Goal: Task Accomplishment & Management: Complete application form

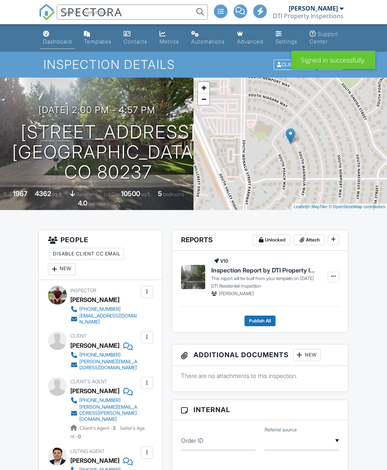
click at [61, 37] on link "Dashboard" at bounding box center [57, 38] width 35 height 22
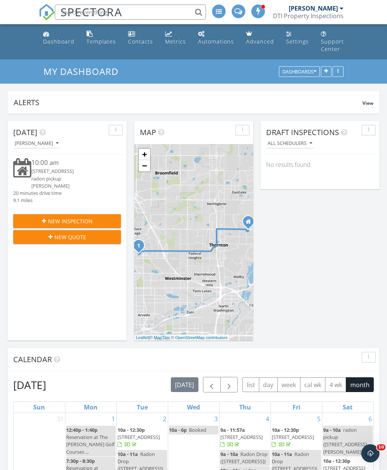
click at [71, 225] on span "New Inspection" at bounding box center [70, 221] width 45 height 8
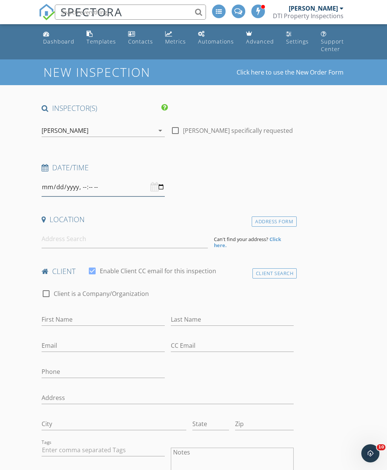
click at [147, 188] on input "datetime-local" at bounding box center [103, 187] width 123 height 19
type input "2025-09-30T10:00"
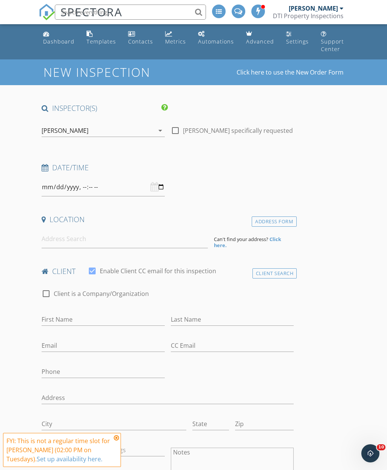
click at [119, 438] on icon at bounding box center [116, 438] width 5 height 6
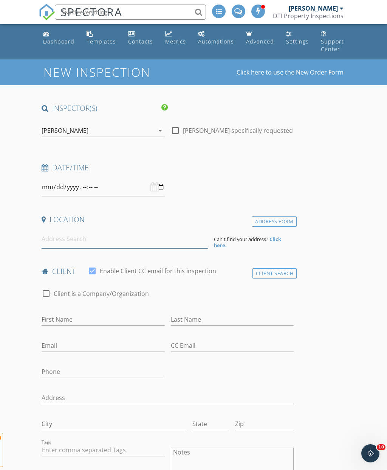
click at [129, 242] on input at bounding box center [125, 239] width 166 height 19
click at [94, 241] on input at bounding box center [125, 239] width 166 height 19
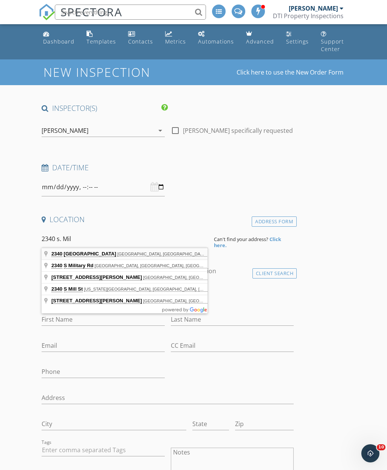
type input "2340 South Milwaukee Street, Denver, CO, USA"
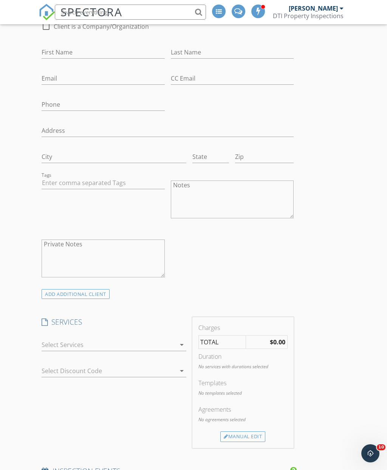
scroll to position [469, 0]
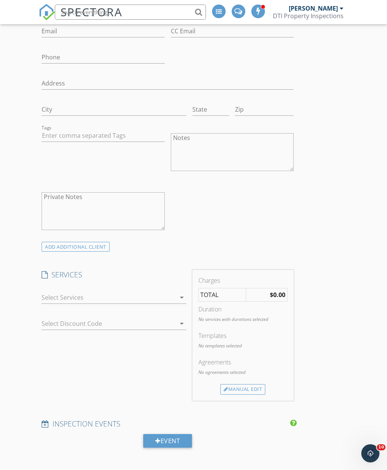
click at [182, 300] on icon "arrow_drop_down" at bounding box center [181, 297] width 9 height 9
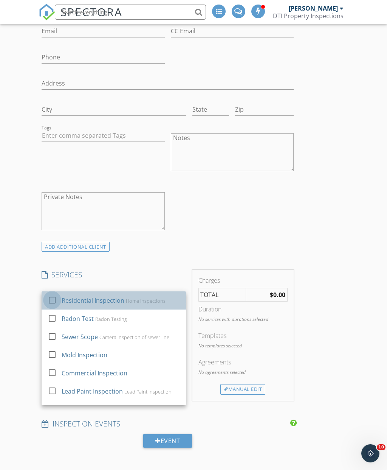
click at [51, 300] on div at bounding box center [52, 299] width 13 height 13
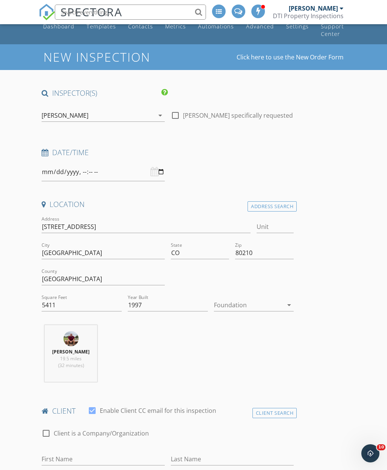
scroll to position [0, 0]
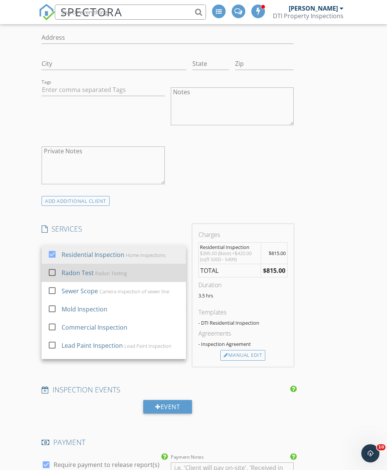
click at [58, 270] on div at bounding box center [52, 271] width 13 height 13
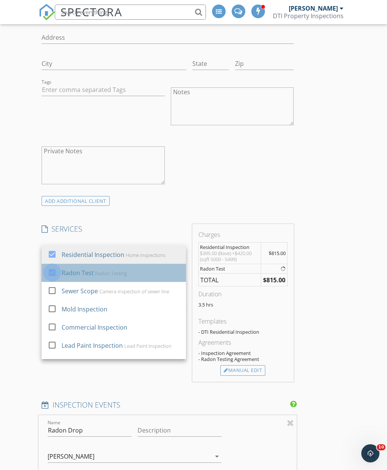
type input "2025-09-30T10:00"
type input "2025-09-30T11:00"
type input "2025-09-30T10:00"
type input "2025-09-30T11:00"
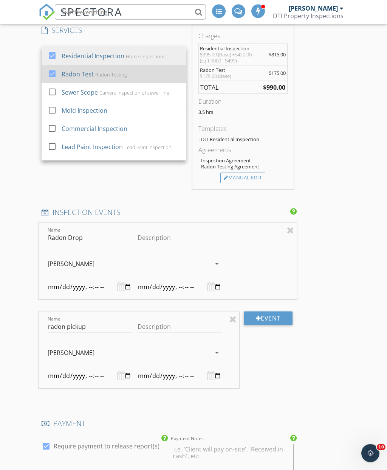
scroll to position [713, 0]
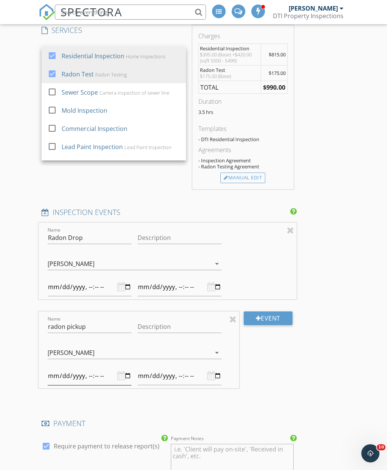
click at [102, 370] on input "datetime-local" at bounding box center [90, 375] width 84 height 19
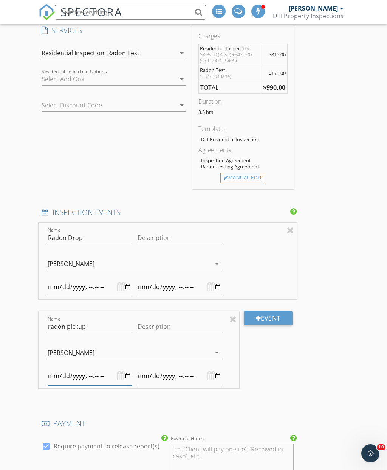
type input "2025-10-02T10:00"
type input "2025-10-02T11:00"
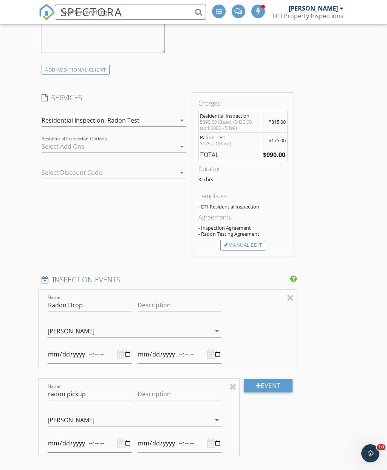
scroll to position [634, 0]
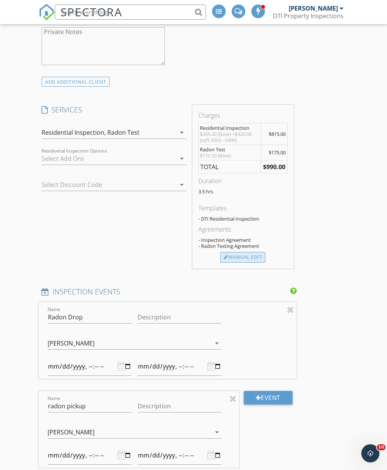
click at [248, 258] on div "Manual Edit" at bounding box center [242, 257] width 45 height 11
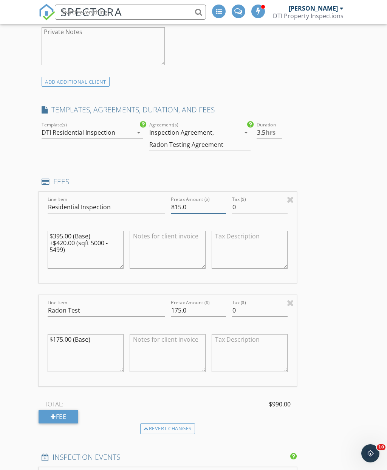
click at [201, 206] on input "815.0" at bounding box center [199, 207] width 56 height 12
type input "8"
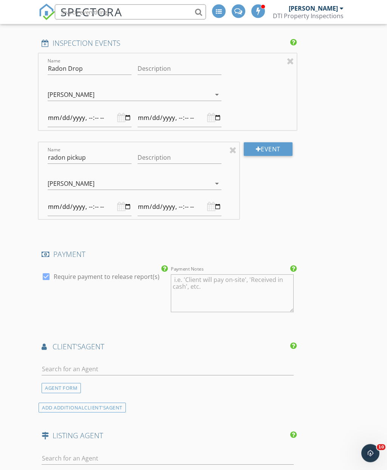
scroll to position [1090, 0]
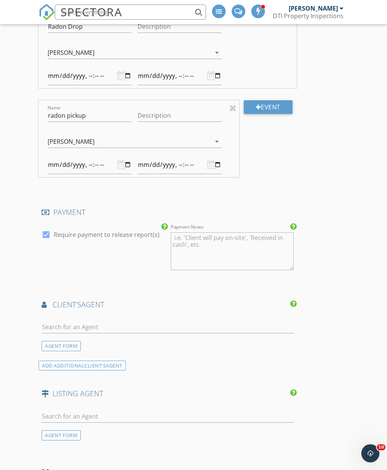
type input "700"
click at [138, 323] on input "text" at bounding box center [168, 327] width 252 height 12
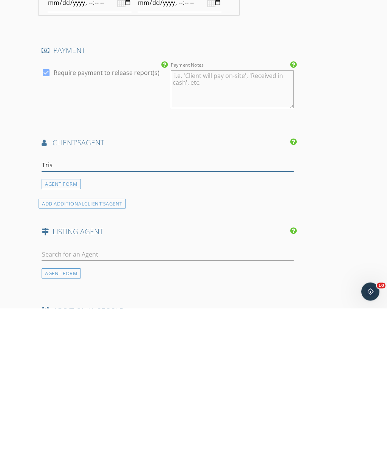
type input "Trish"
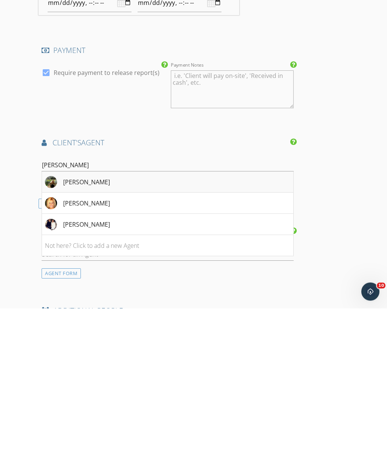
click at [103, 333] on li "Trish Kelly" at bounding box center [167, 343] width 251 height 21
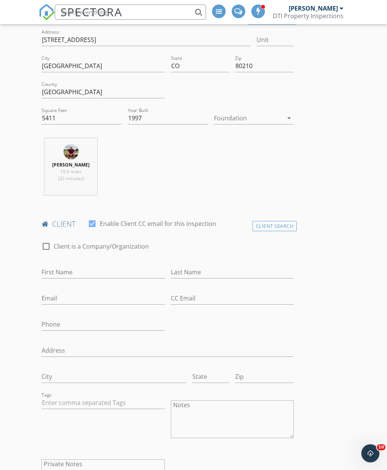
scroll to position [202, 0]
click at [113, 266] on input "First Name" at bounding box center [103, 272] width 123 height 12
type input "Allison"
click at [213, 275] on input "Last Name" at bounding box center [232, 272] width 123 height 12
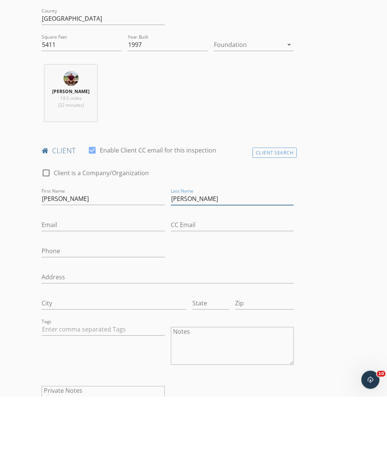
type input "Cain"
click at [95, 292] on input "Email" at bounding box center [103, 298] width 123 height 12
click at [87, 292] on input "Email" at bounding box center [103, 298] width 123 height 12
paste input "Astuno@gmail.com"
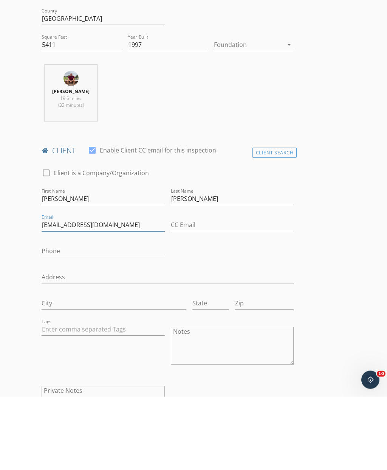
type input "Astuno@gmail.com"
click at [98, 318] on input "Phone" at bounding box center [103, 324] width 123 height 12
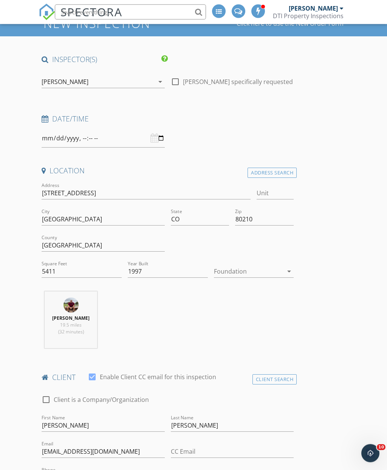
scroll to position [0, 0]
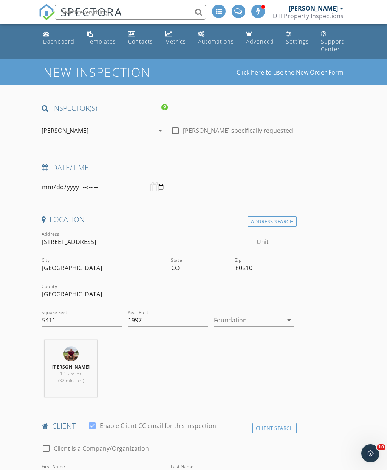
type input "303-881-6954"
click at [155, 187] on div at bounding box center [103, 187] width 123 height 19
click at [149, 190] on input "datetime-local" at bounding box center [103, 187] width 123 height 19
type input "2025-09-30T09:00"
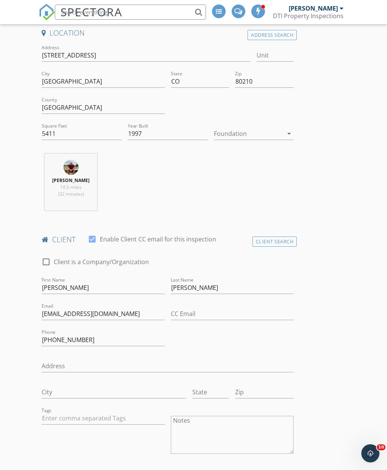
scroll to position [172, 0]
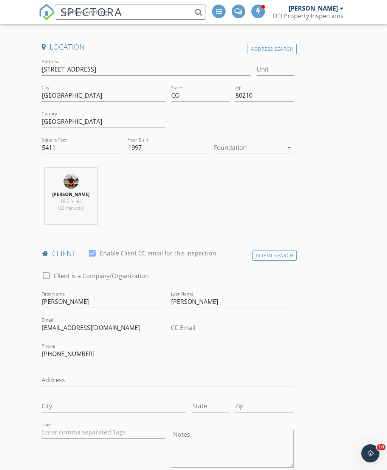
click at [289, 147] on icon "arrow_drop_down" at bounding box center [289, 147] width 9 height 9
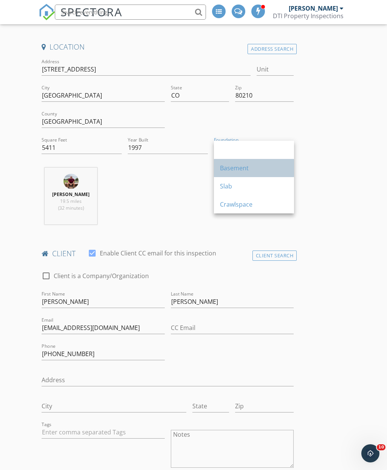
click at [247, 168] on div "Basement" at bounding box center [254, 167] width 68 height 9
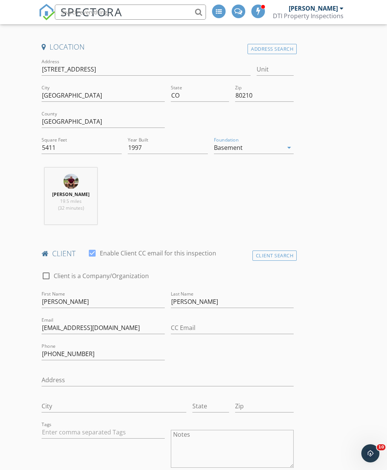
type input "3.5"
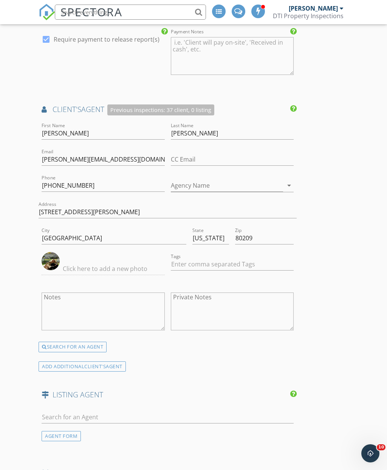
scroll to position [1599, 0]
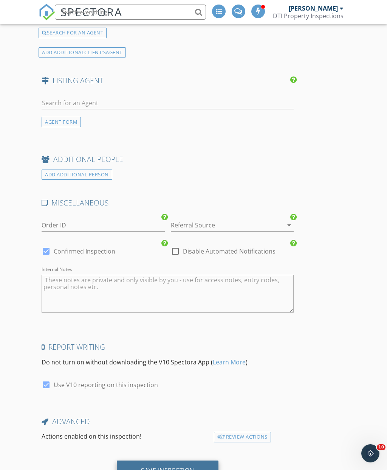
click at [169, 466] on div "Save Inspection" at bounding box center [167, 470] width 53 height 8
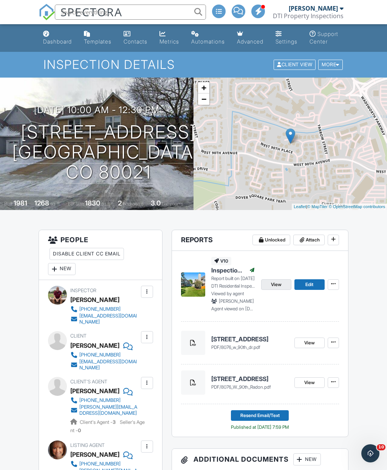
click at [279, 288] on span "View" at bounding box center [276, 285] width 11 height 8
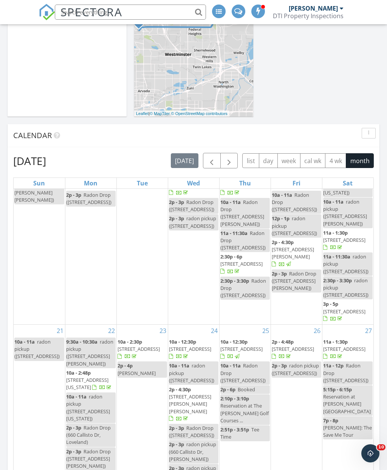
scroll to position [368, 0]
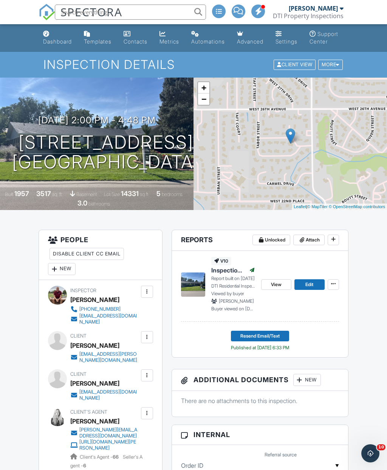
scroll to position [48, 0]
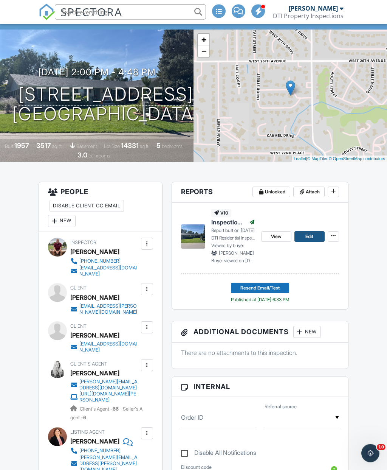
click at [314, 242] on link "Edit" at bounding box center [310, 236] width 30 height 11
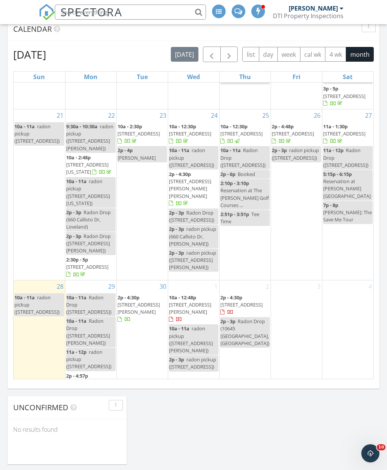
scroll to position [330, 0]
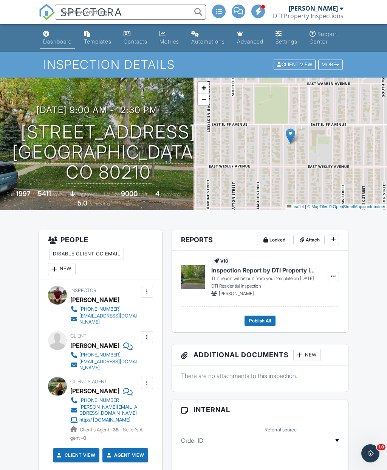
click at [59, 40] on div "Dashboard" at bounding box center [57, 41] width 29 height 6
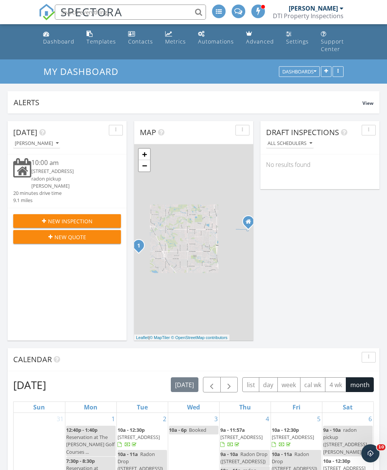
click at [65, 225] on span "New Inspection" at bounding box center [70, 221] width 45 height 8
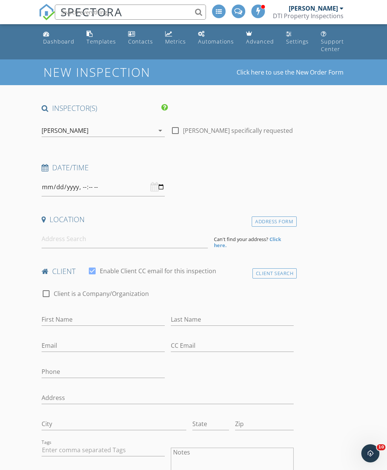
click at [154, 188] on div at bounding box center [103, 187] width 123 height 19
click at [128, 191] on input "datetime-local" at bounding box center [103, 187] width 123 height 19
type input "[DATE]T14:00"
click at [136, 242] on input at bounding box center [125, 239] width 166 height 19
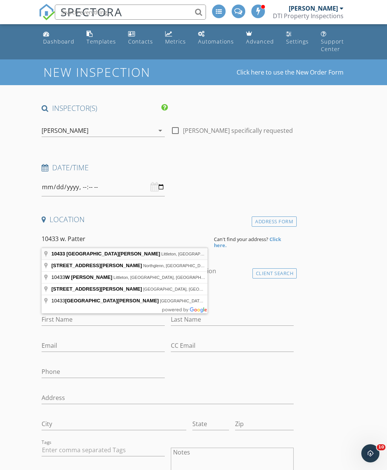
type input "10433 West Patterson Place, Littleton, CO, USA"
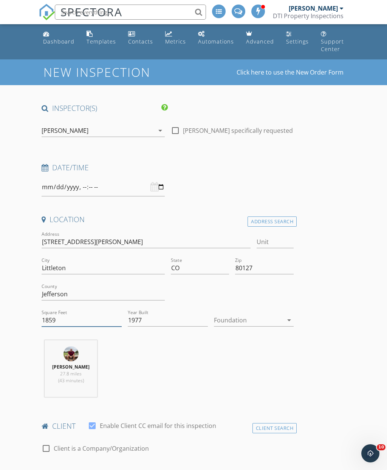
click at [85, 321] on input "1859" at bounding box center [82, 320] width 80 height 12
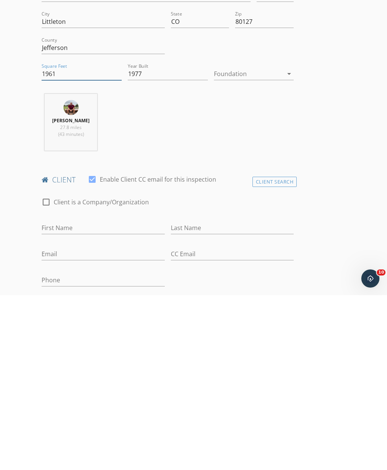
scroll to position [72, 0]
type input "1961"
click at [123, 396] on input "First Name" at bounding box center [103, 402] width 123 height 12
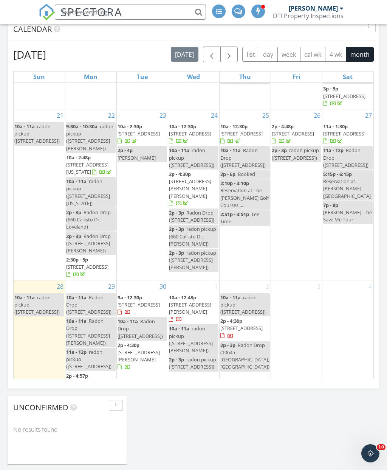
scroll to position [478, 0]
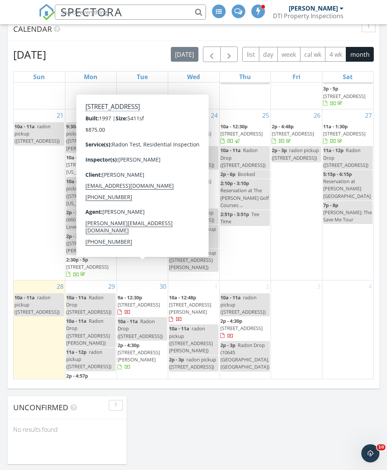
click at [144, 301] on span "2340 S Milwaukee St, Denver 80210" at bounding box center [139, 304] width 42 height 7
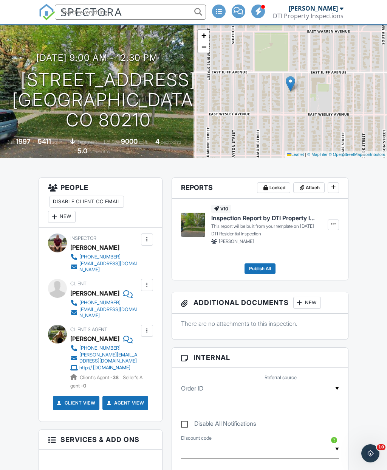
click at [67, 223] on div "New" at bounding box center [62, 217] width 28 height 12
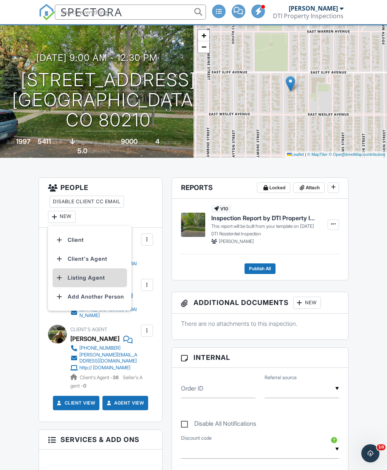
click at [99, 287] on li "Listing Agent" at bounding box center [90, 277] width 75 height 19
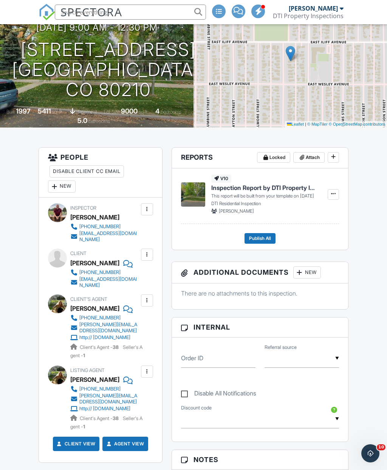
click at [144, 16] on input "text" at bounding box center [130, 12] width 151 height 15
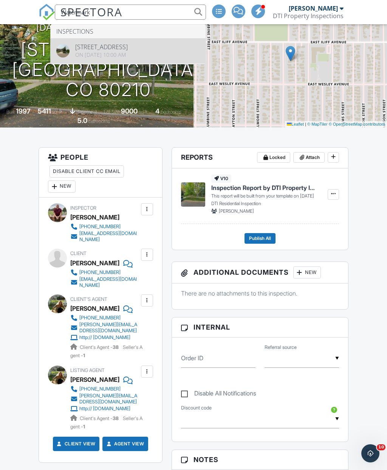
type input "Watermark"
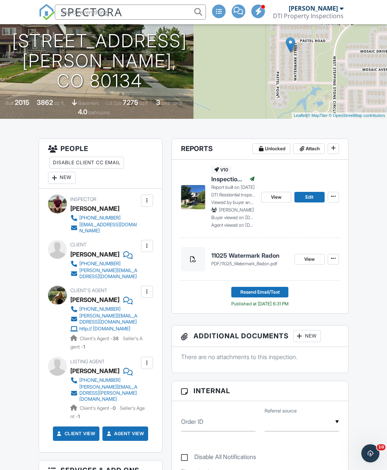
scroll to position [130, 0]
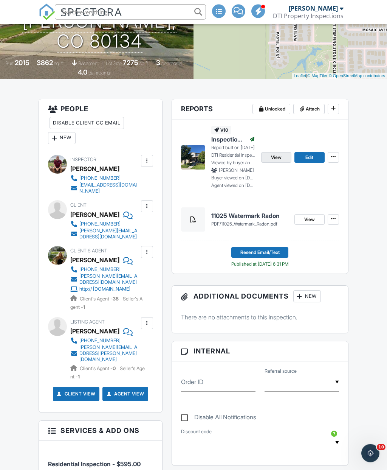
click at [276, 161] on span "View" at bounding box center [276, 158] width 11 height 8
